Goal: Find specific page/section: Find specific page/section

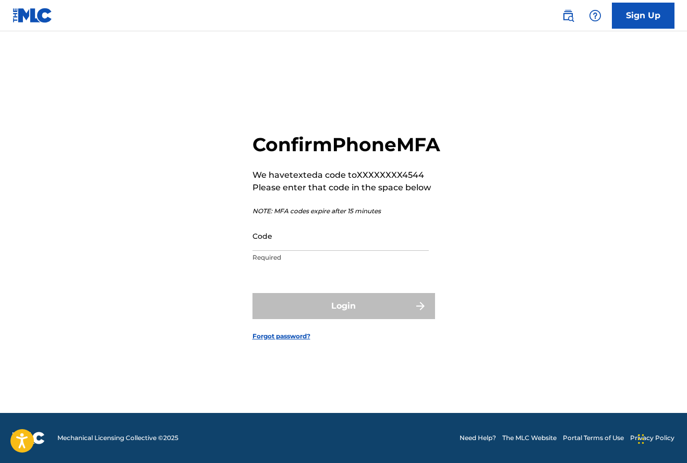
scroll to position [14, 0]
click at [322, 247] on input "Code" at bounding box center [340, 236] width 176 height 30
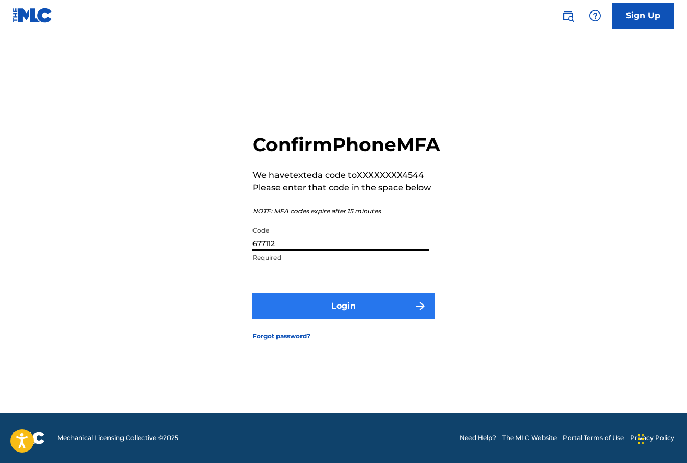
type input "677112"
click at [402, 315] on button "Login" at bounding box center [343, 306] width 183 height 26
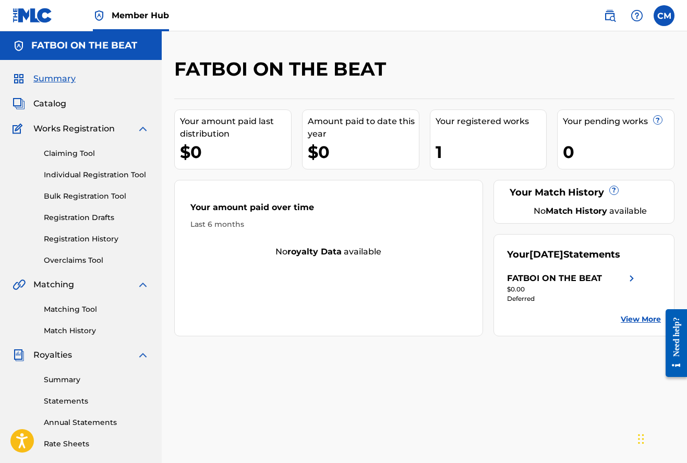
click at [84, 127] on span "Works Registration" at bounding box center [73, 129] width 81 height 13
click at [14, 129] on img at bounding box center [20, 129] width 14 height 13
click at [142, 127] on img at bounding box center [143, 129] width 13 height 13
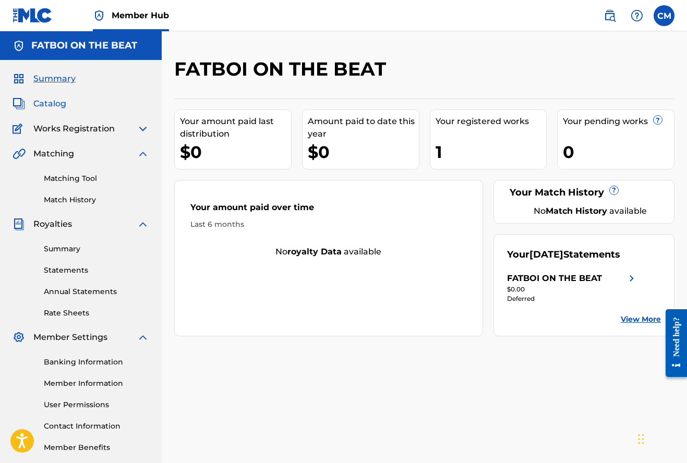
click at [21, 102] on img at bounding box center [19, 104] width 13 height 13
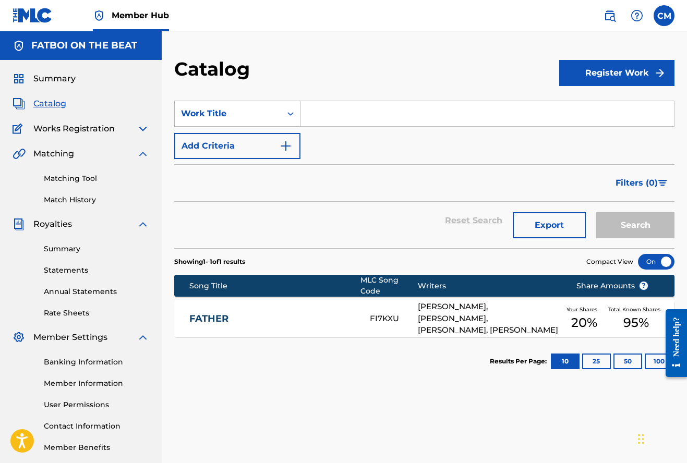
click at [261, 117] on div "Work Title" at bounding box center [228, 113] width 94 height 13
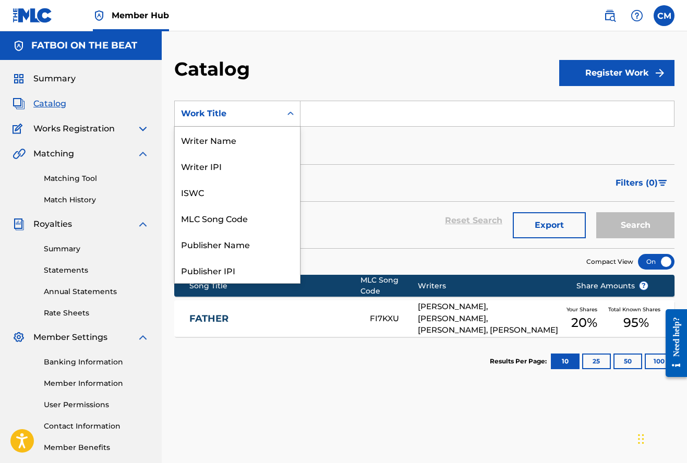
scroll to position [156, 0]
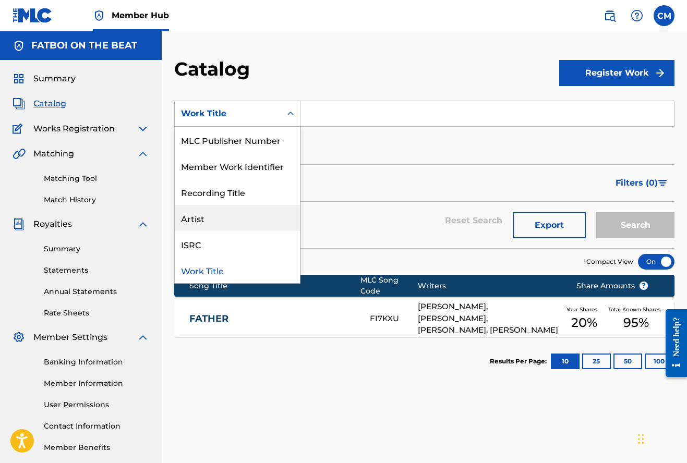
click at [223, 215] on div "Artist" at bounding box center [237, 218] width 125 height 26
